Goal: Use online tool/utility: Utilize a website feature to perform a specific function

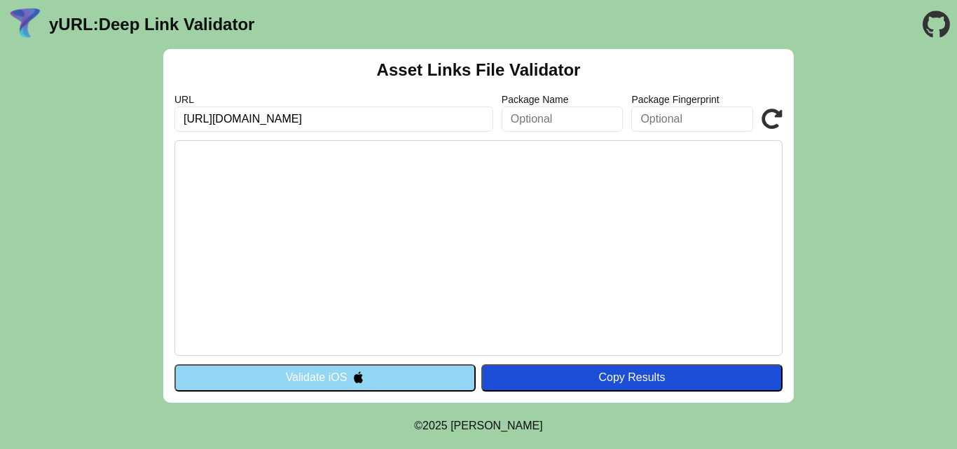
type input "[URL][DOMAIN_NAME]"
click at [770, 125] on icon at bounding box center [771, 119] width 21 height 21
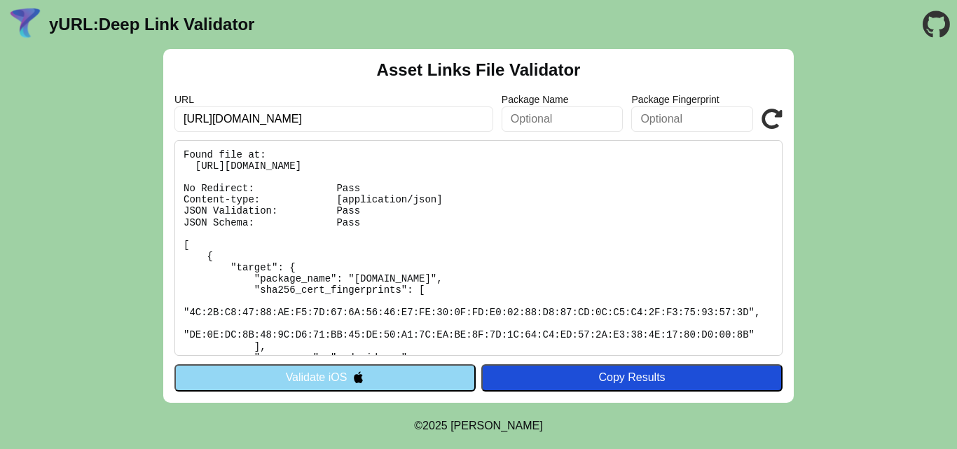
click at [317, 377] on button "Validate iOS" at bounding box center [324, 377] width 301 height 27
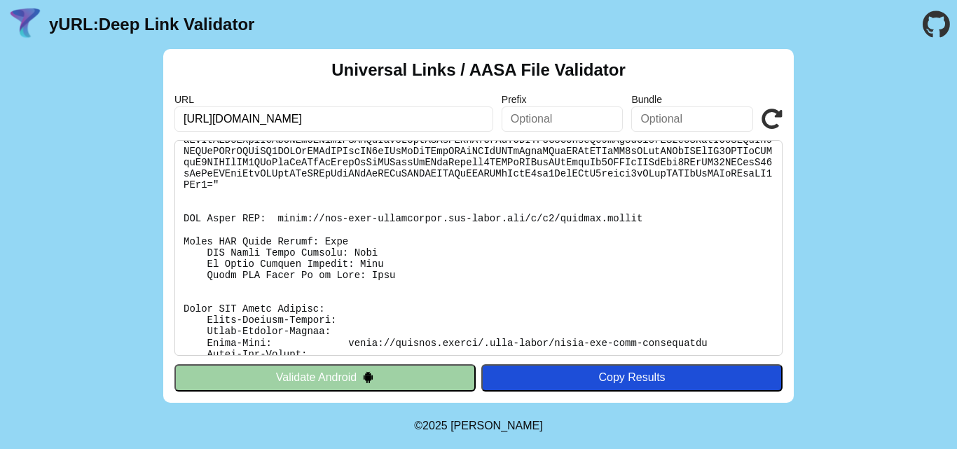
scroll to position [117, 0]
click at [375, 369] on button "Validate Android" at bounding box center [324, 377] width 301 height 27
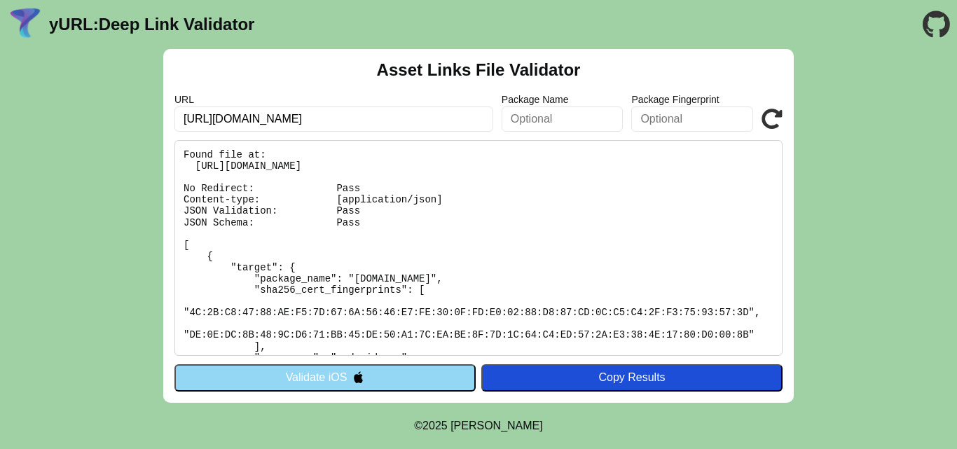
click at [435, 246] on pre "Found file at: https://charity.africa/.well-known/assetlinks.json No Redirect: …" at bounding box center [478, 248] width 608 height 216
click at [355, 377] on img at bounding box center [358, 377] width 12 height 12
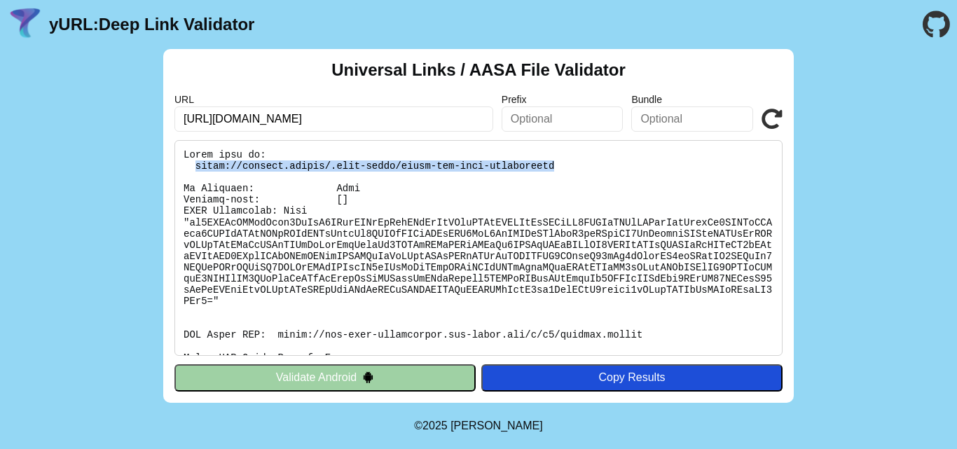
drag, startPoint x: 195, startPoint y: 165, endPoint x: 522, endPoint y: 165, distance: 327.8
click at [522, 165] on pre at bounding box center [478, 248] width 608 height 216
copy pre "[URL][DOMAIN_NAME]"
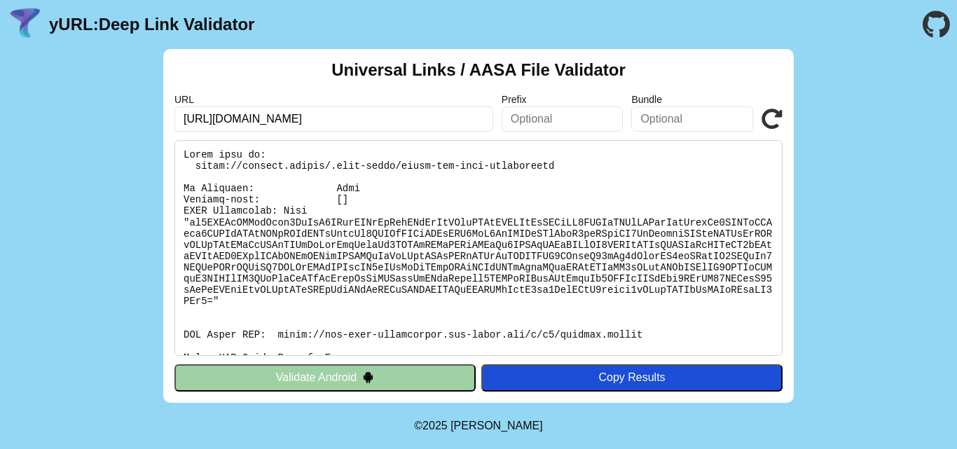
click at [410, 264] on pre at bounding box center [478, 248] width 608 height 216
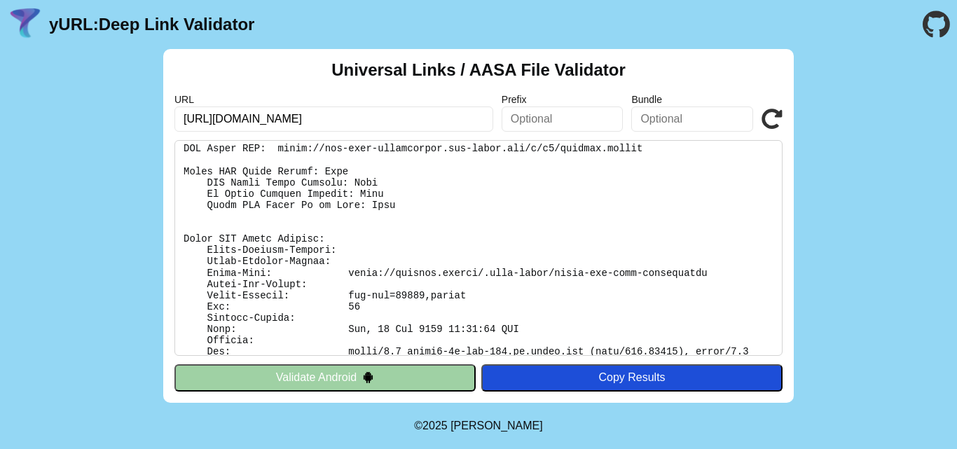
scroll to position [208, 0]
